Goal: Task Accomplishment & Management: Manage account settings

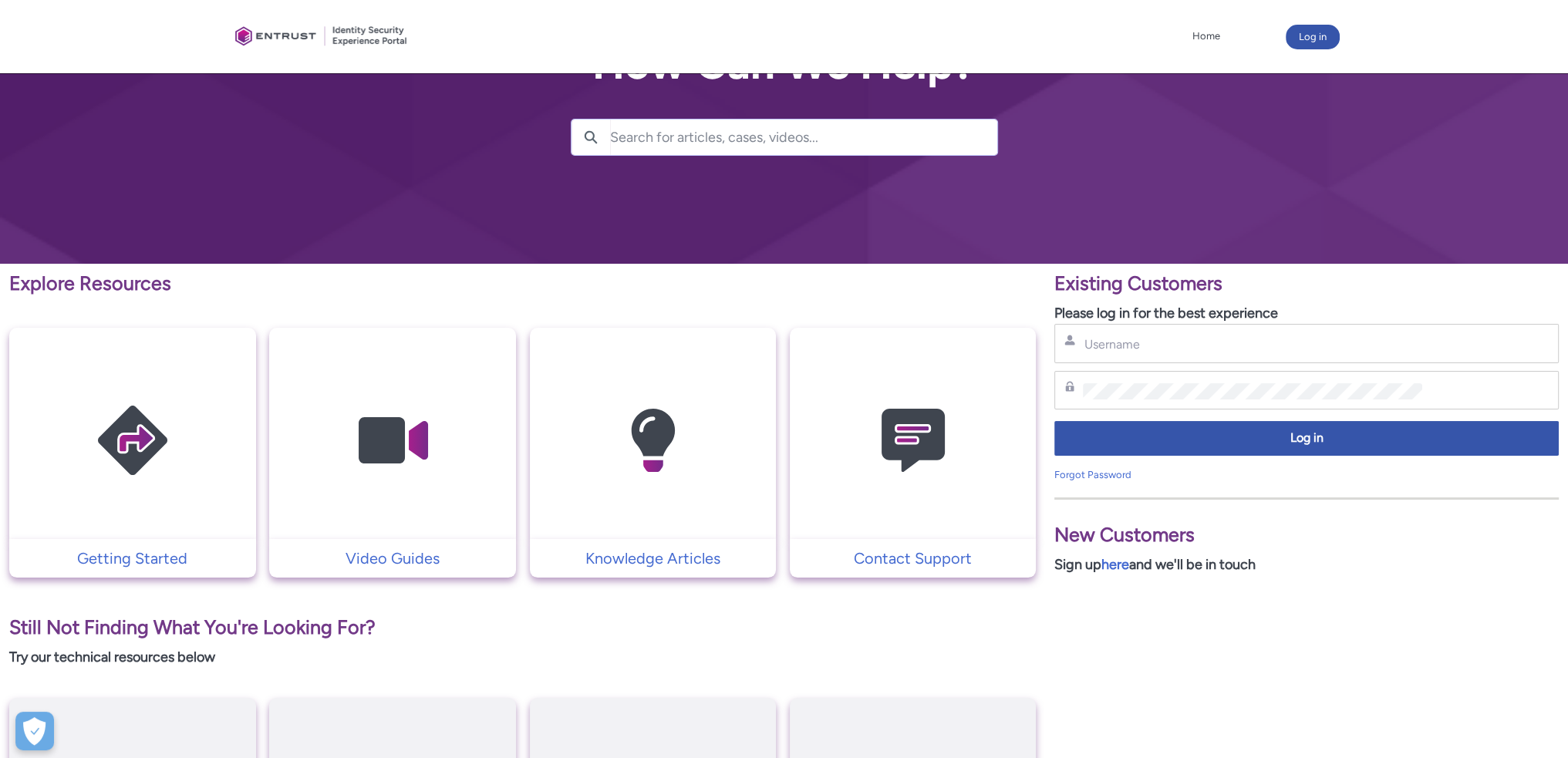
scroll to position [154, 0]
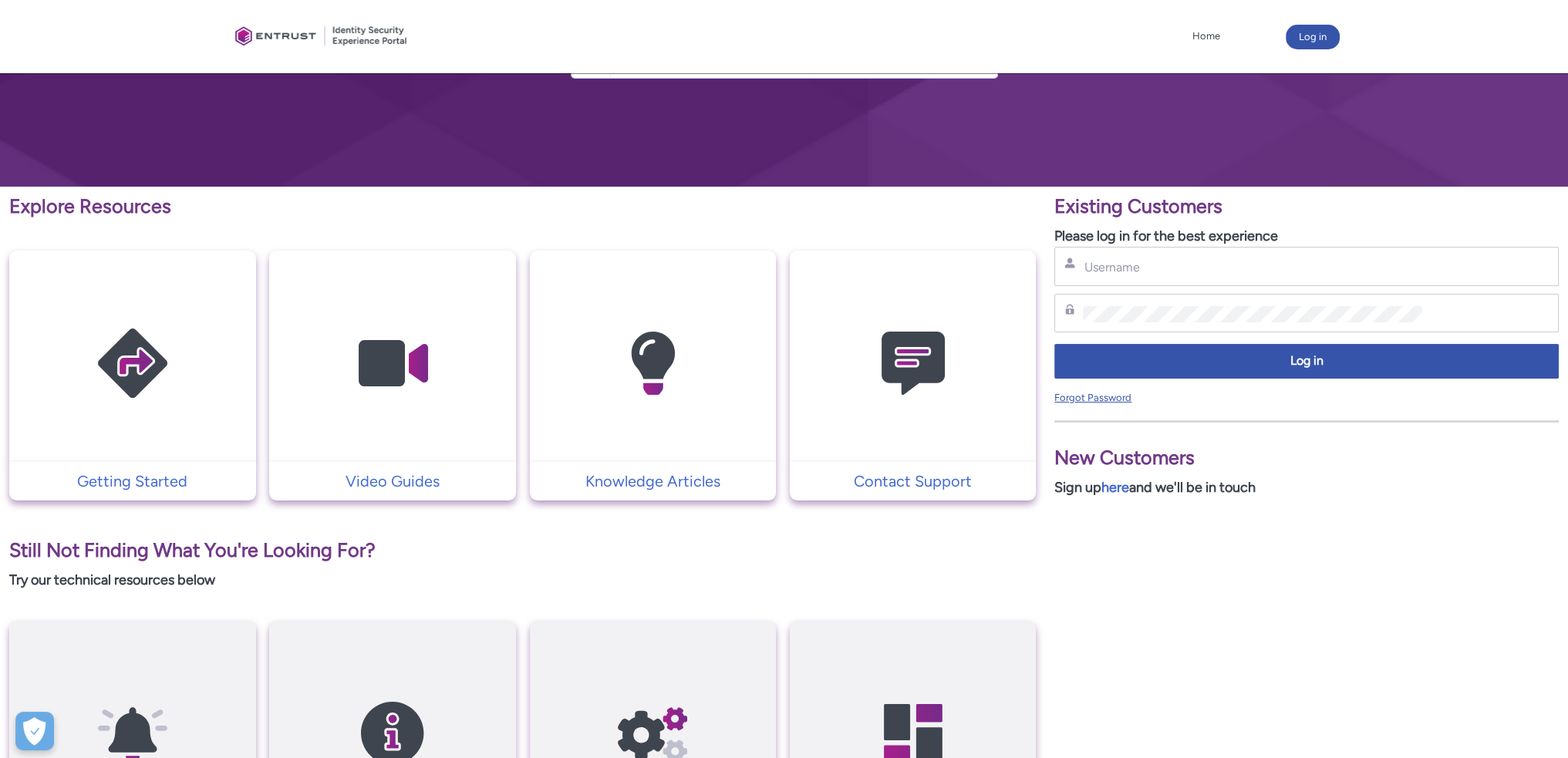
click at [1097, 401] on link "Forgot Password" at bounding box center [1092, 397] width 77 height 11
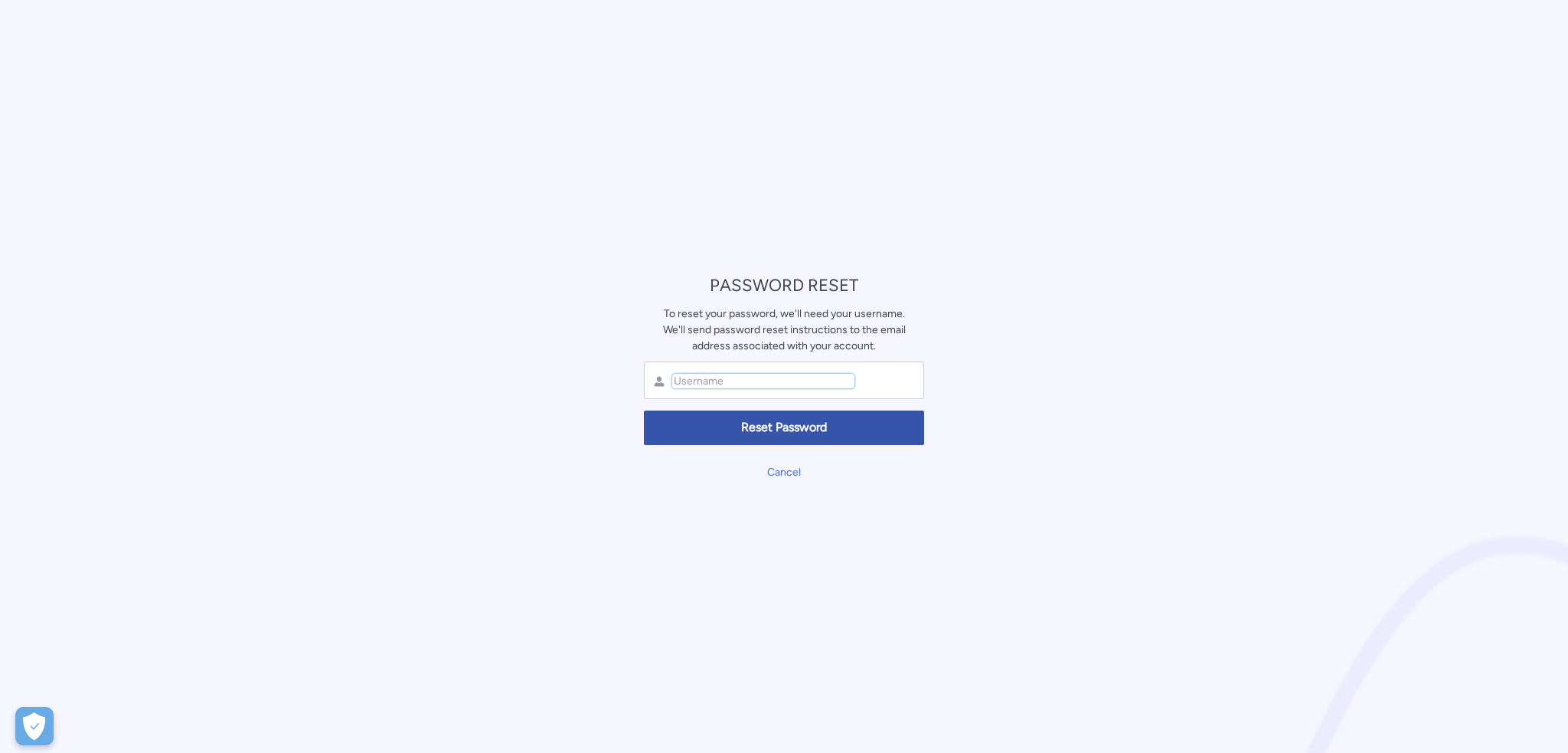
click at [851, 380] on input "text" at bounding box center [763, 381] width 182 height 15
click at [793, 380] on input "text" at bounding box center [763, 381] width 182 height 15
type input "deepak.prakash@wu.com"
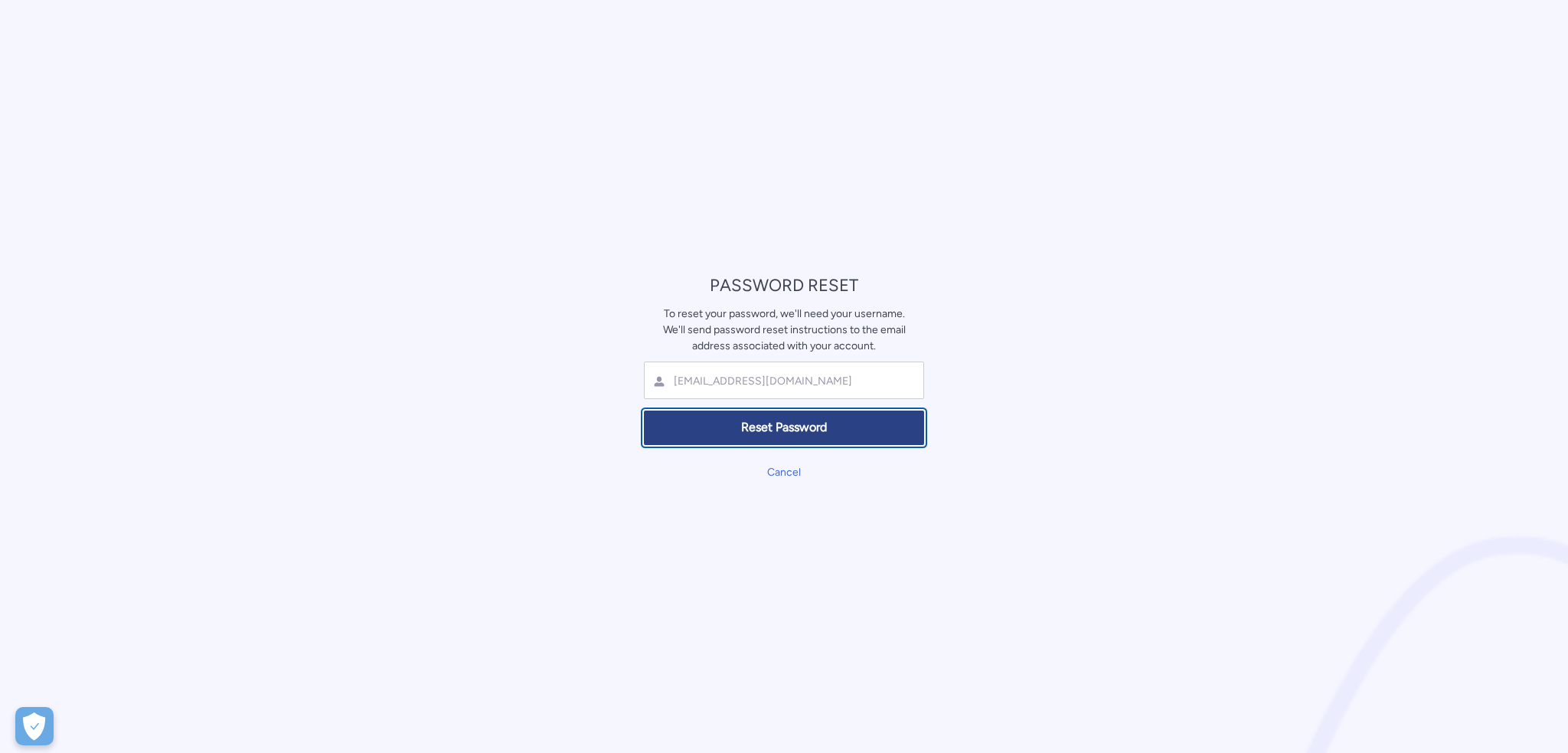
click at [787, 441] on button "Reset Password" at bounding box center [784, 428] width 280 height 34
